Goal: Task Accomplishment & Management: Complete application form

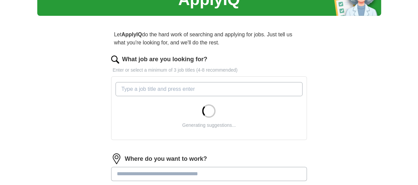
scroll to position [43, 0]
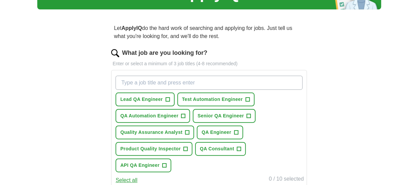
drag, startPoint x: 419, startPoint y: 27, endPoint x: 419, endPoint y: 46, distance: 19.1
click at [417, 46] on html "[EMAIL_ADDRESS][DOMAIN_NAME] [GEOGRAPHIC_DATA] Alerts Favourites CVs ApplyIQ Pr…" at bounding box center [209, 49] width 418 height 185
click at [235, 131] on span "+" at bounding box center [236, 132] width 4 height 5
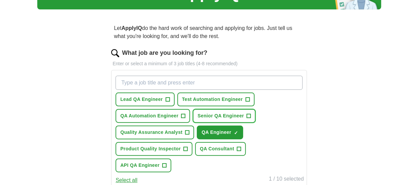
click at [249, 115] on span "+" at bounding box center [249, 115] width 4 height 5
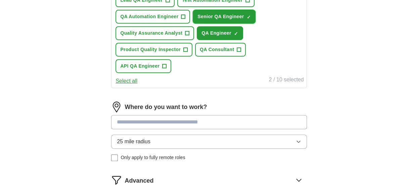
scroll to position [147, 0]
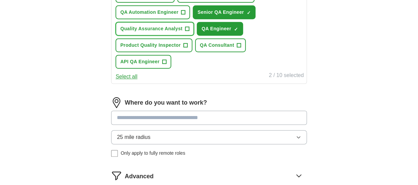
click at [183, 27] on button "Quality Assurance Analyst +" at bounding box center [154, 29] width 79 height 14
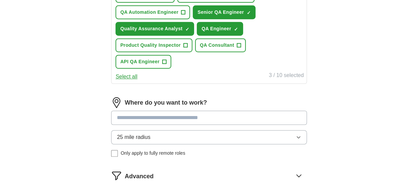
click at [277, 118] on input at bounding box center [208, 117] width 195 height 14
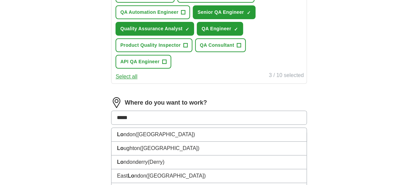
type input "******"
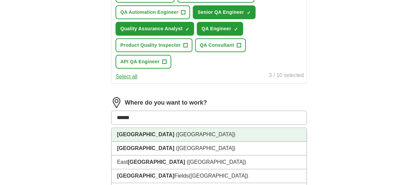
click at [176, 136] on span "([GEOGRAPHIC_DATA])" at bounding box center [205, 134] width 59 height 6
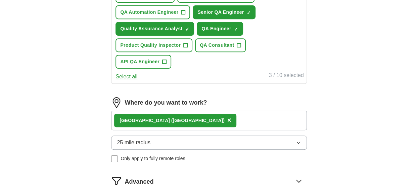
scroll to position [209, 0]
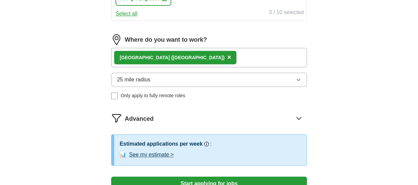
click at [169, 76] on button "25 mile radius" at bounding box center [208, 79] width 195 height 14
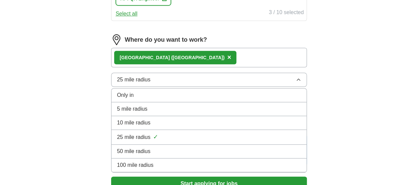
click at [145, 147] on span "50 mile radius" at bounding box center [134, 151] width 34 height 8
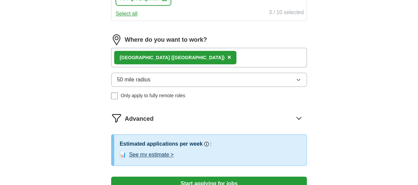
scroll to position [256, 0]
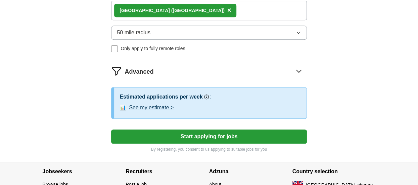
click at [226, 134] on button "Start applying for jobs" at bounding box center [208, 136] width 195 height 14
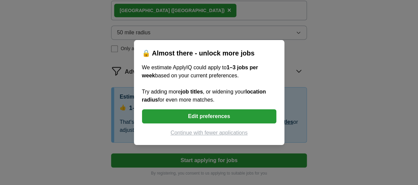
click at [209, 113] on button "Edit preferences" at bounding box center [209, 116] width 134 height 14
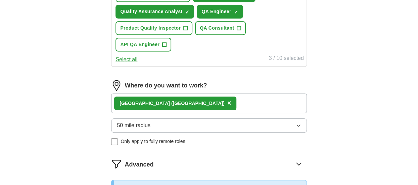
scroll to position [303, 0]
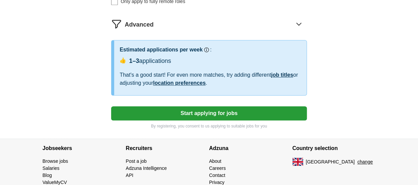
click at [241, 107] on button "Start applying for jobs" at bounding box center [208, 113] width 195 height 14
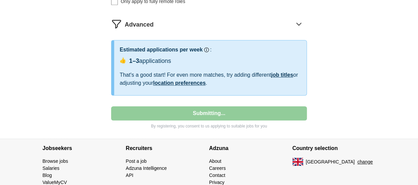
select select "**"
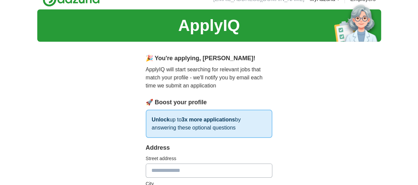
scroll to position [0, 0]
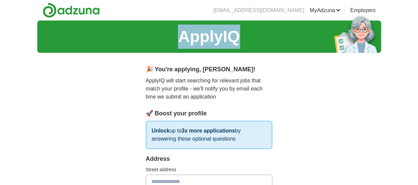
drag, startPoint x: 417, startPoint y: 17, endPoint x: 420, endPoint y: 20, distance: 4.3
click at [417, 20] on html "[EMAIL_ADDRESS][DOMAIN_NAME] [GEOGRAPHIC_DATA] Alerts Favourites CVs ApplyIQ Pr…" at bounding box center [209, 92] width 418 height 185
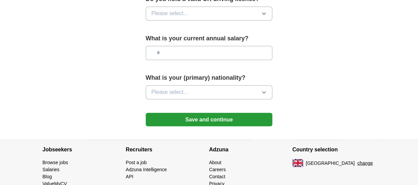
scroll to position [508, 0]
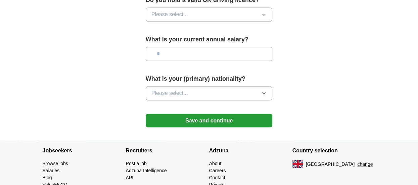
click at [208, 86] on button "Please select..." at bounding box center [209, 93] width 127 height 14
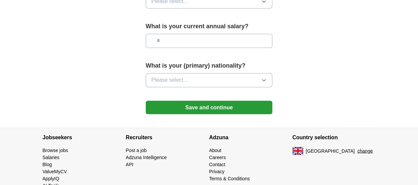
click at [256, 73] on button "Please select..." at bounding box center [209, 80] width 127 height 14
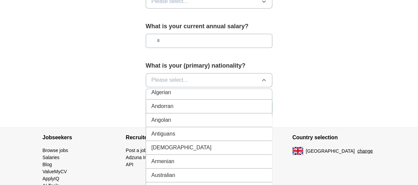
scroll to position [0, 0]
